Goal: Find specific page/section: Find specific page/section

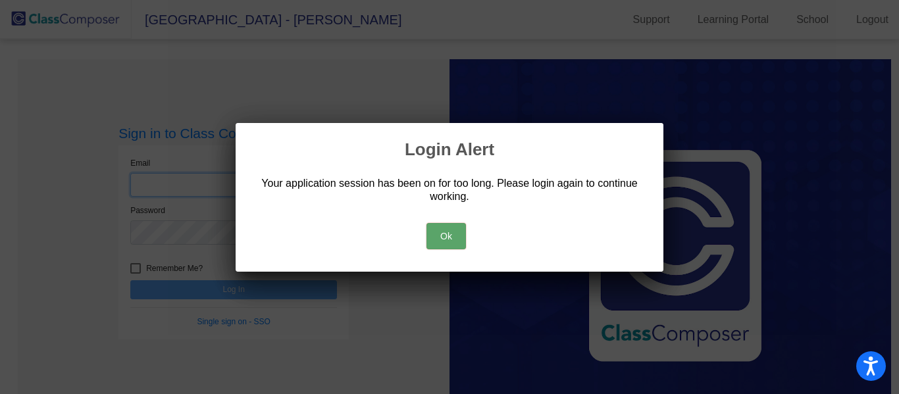
type input "[EMAIL_ADDRESS][DOMAIN_NAME]"
click at [435, 232] on button "Ok" at bounding box center [445, 236] width 39 height 26
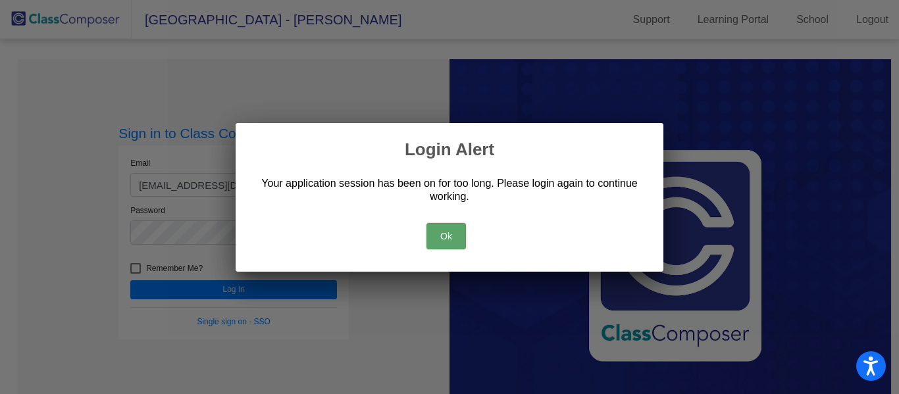
click at [449, 238] on button "Ok" at bounding box center [445, 236] width 39 height 26
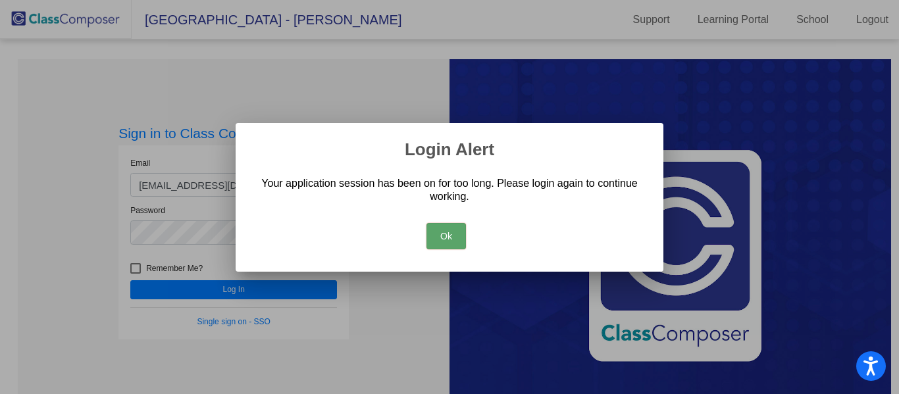
click at [434, 233] on button "Ok" at bounding box center [445, 236] width 39 height 26
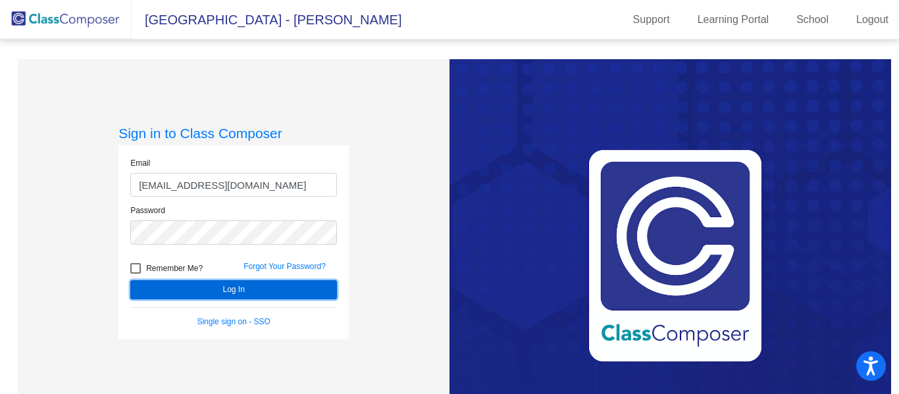
click at [295, 293] on button "Log In" at bounding box center [233, 289] width 207 height 19
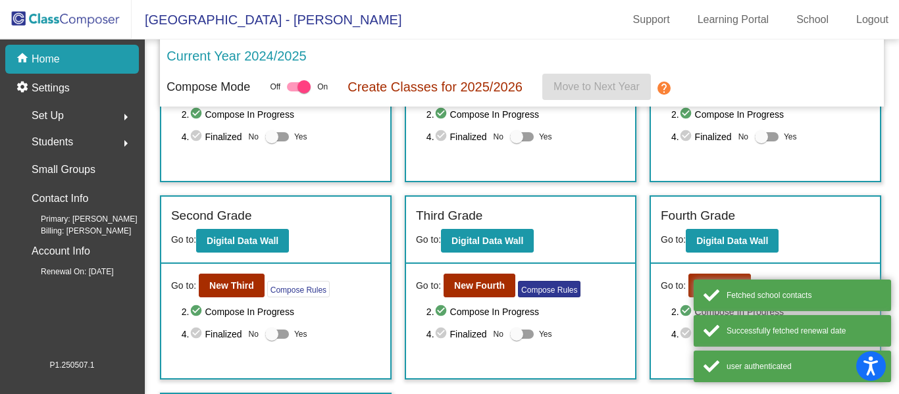
scroll to position [130, 0]
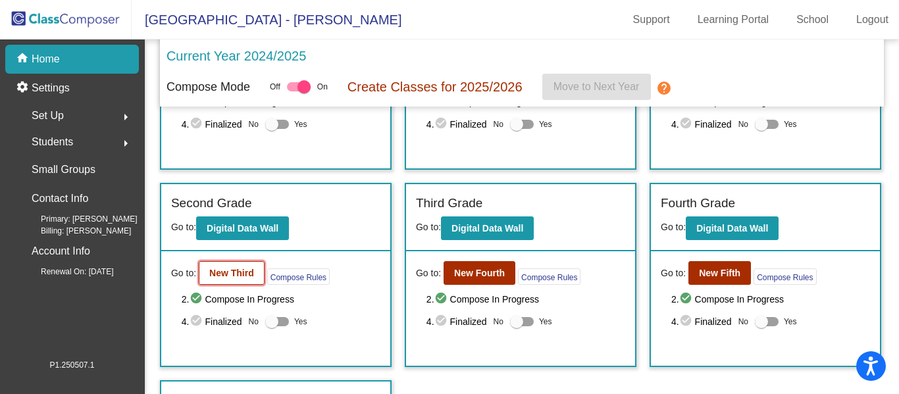
click at [238, 280] on button "New Third" at bounding box center [232, 273] width 66 height 24
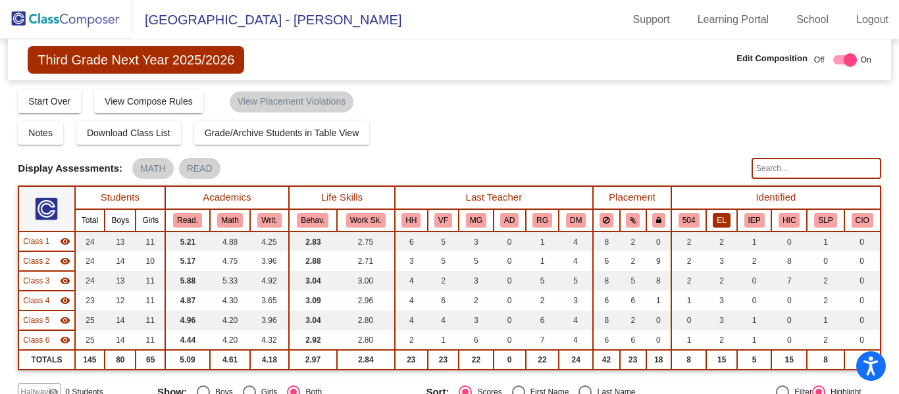
click at [717, 214] on button "EL" at bounding box center [721, 220] width 17 height 14
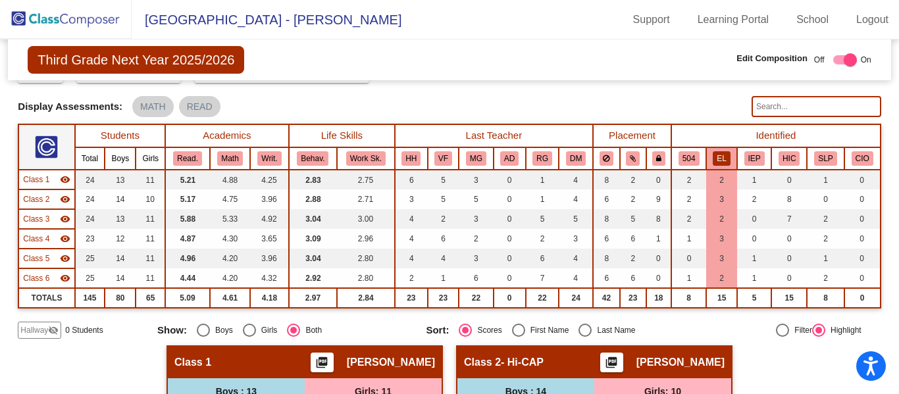
scroll to position [63, 0]
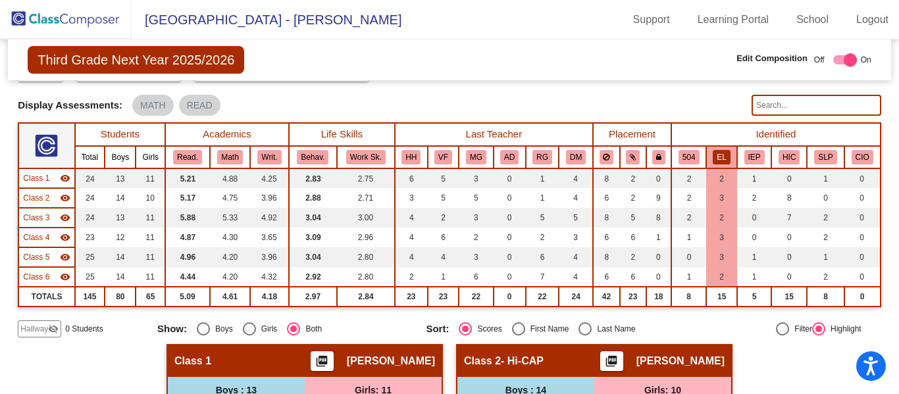
click at [85, 7] on img at bounding box center [66, 19] width 132 height 39
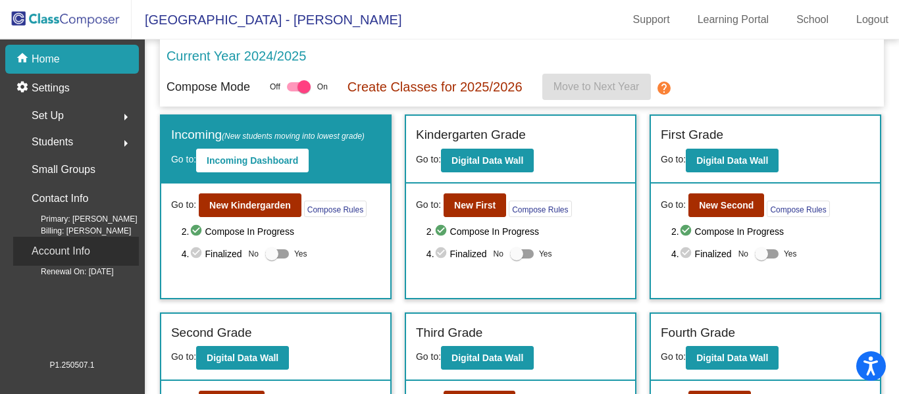
click at [110, 255] on div "Account Info" at bounding box center [76, 251] width 126 height 29
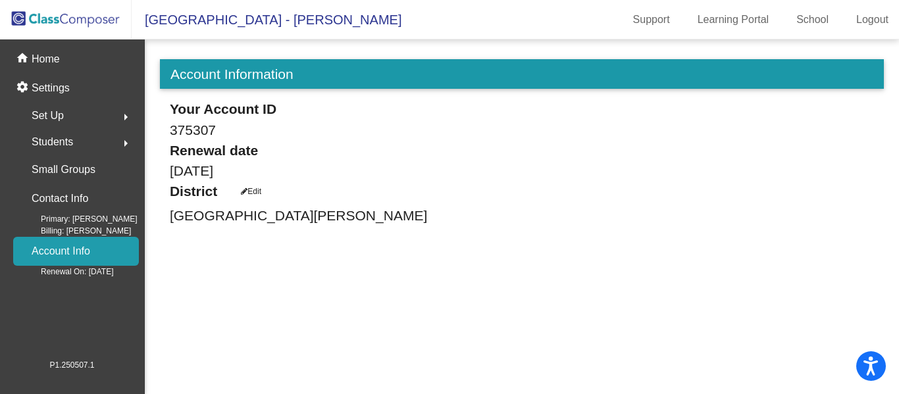
click at [134, 117] on button "arrow_right" at bounding box center [126, 116] width 26 height 26
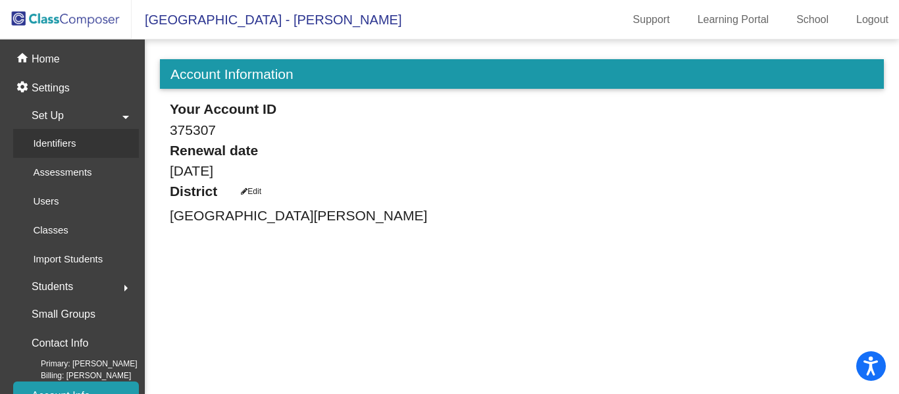
click at [88, 143] on link "Identifiers" at bounding box center [76, 143] width 126 height 29
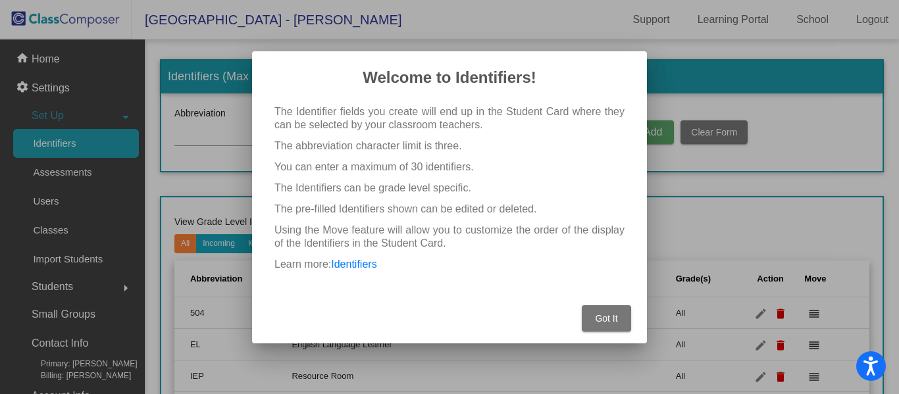
click at [611, 315] on span "Got It" at bounding box center [606, 318] width 22 height 11
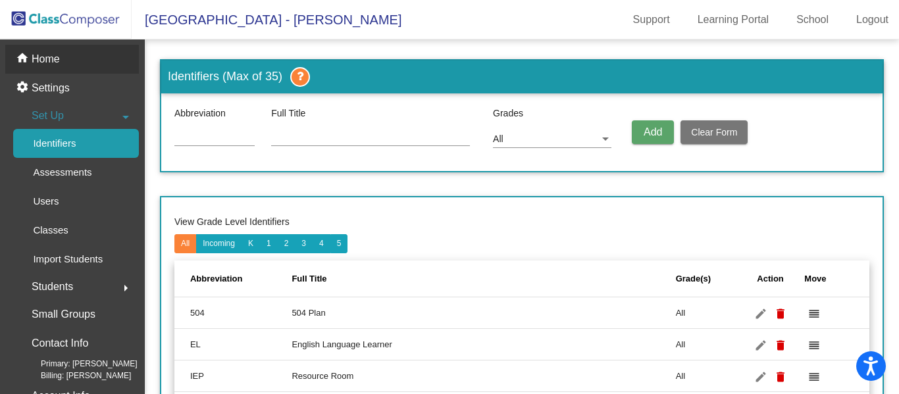
click at [57, 59] on p "Home" at bounding box center [46, 59] width 28 height 16
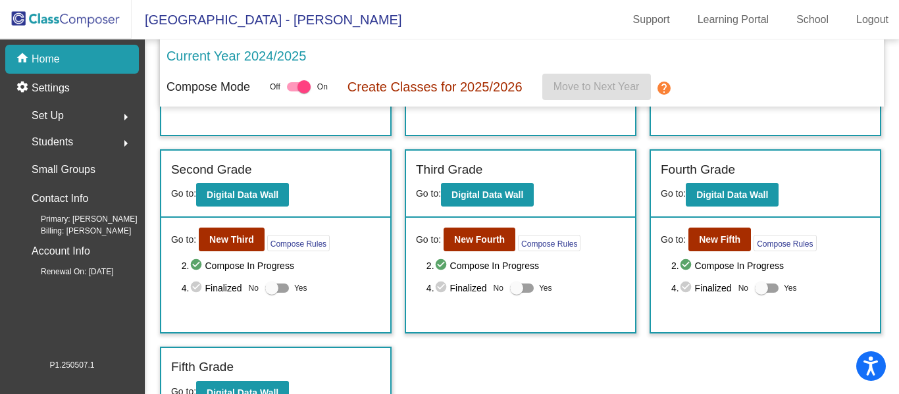
scroll to position [172, 0]
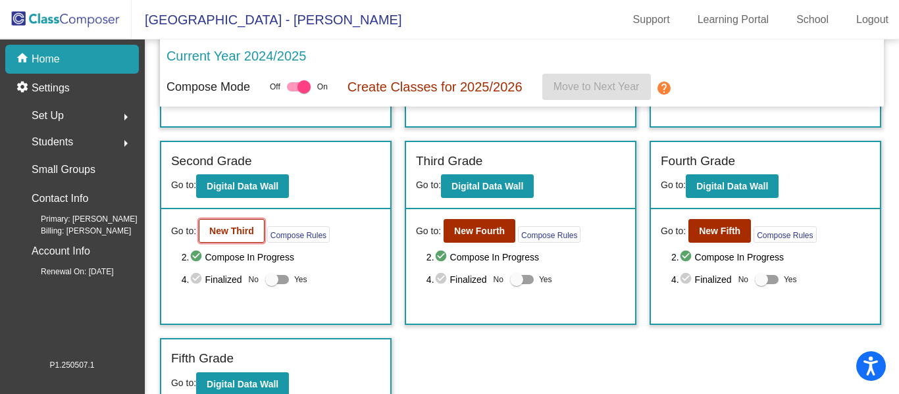
click at [236, 231] on b "New Third" at bounding box center [231, 231] width 45 height 11
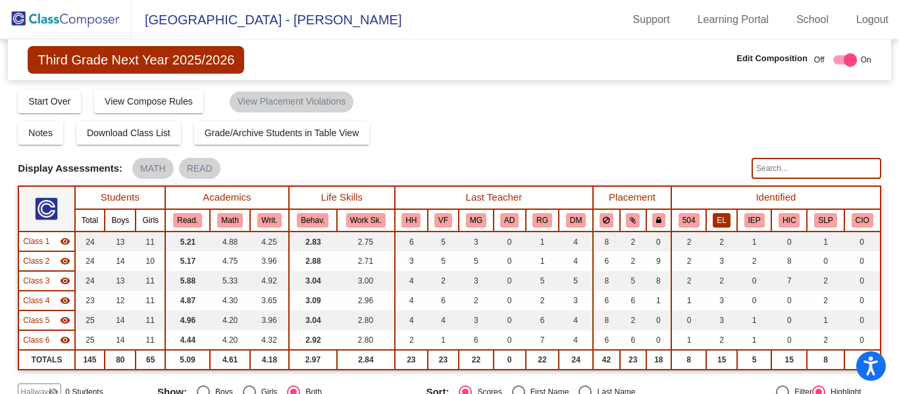
click at [715, 225] on button "EL" at bounding box center [721, 220] width 17 height 14
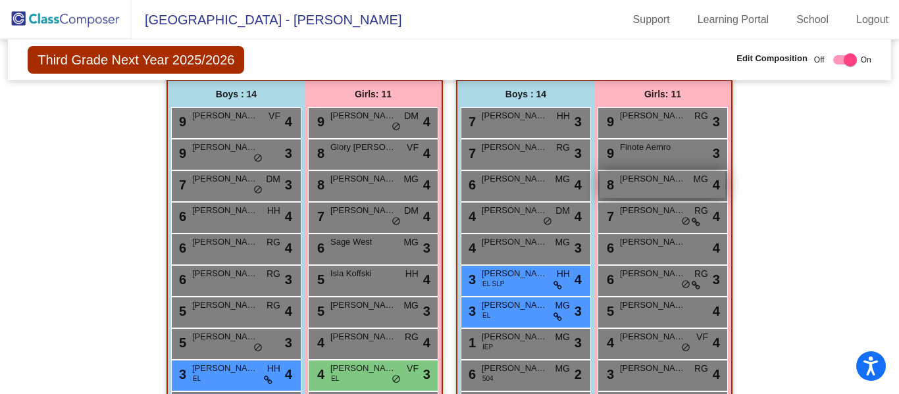
scroll to position [1392, 0]
